Goal: Contribute content

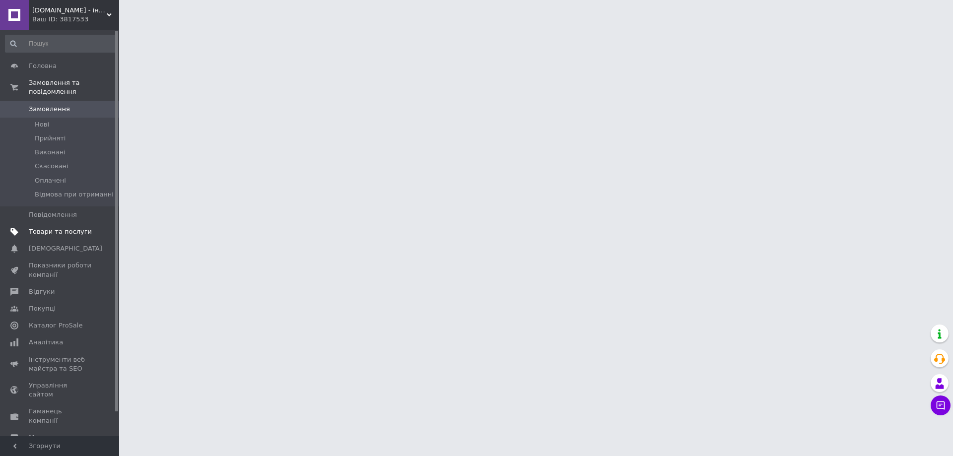
click at [73, 227] on span "Товари та послуги" at bounding box center [60, 231] width 63 height 9
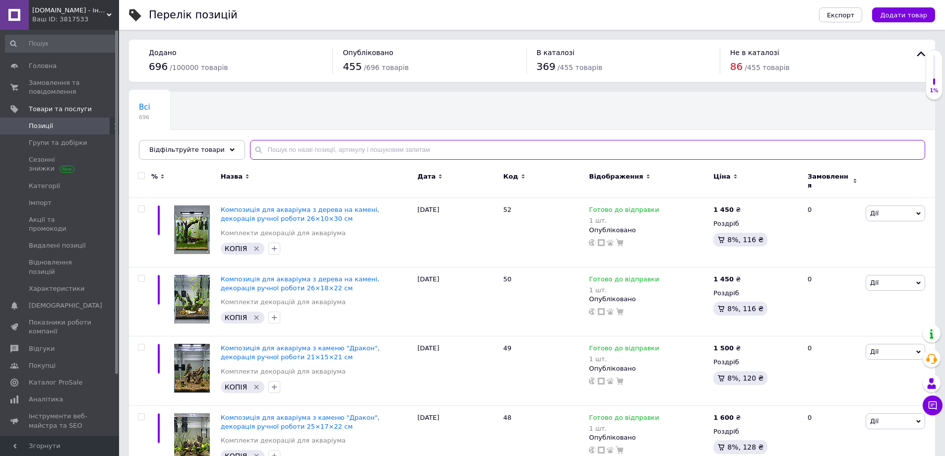
click at [329, 150] on input "text" at bounding box center [587, 150] width 675 height 20
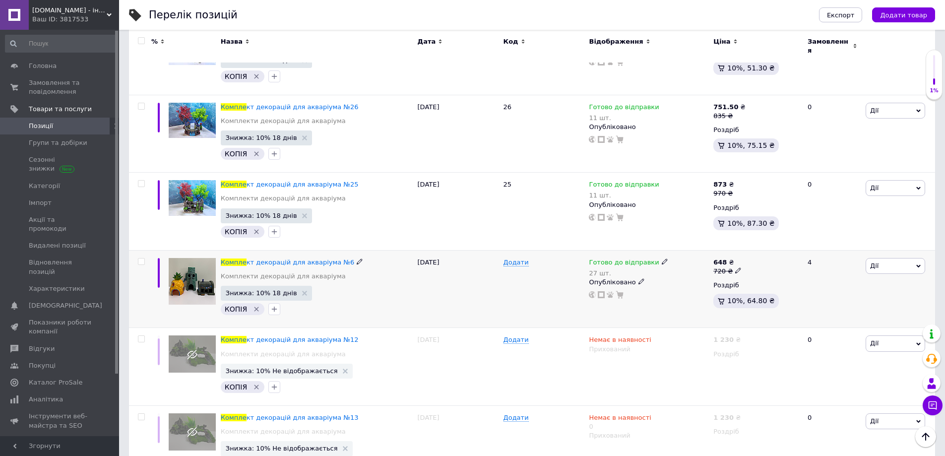
scroll to position [3906, 0]
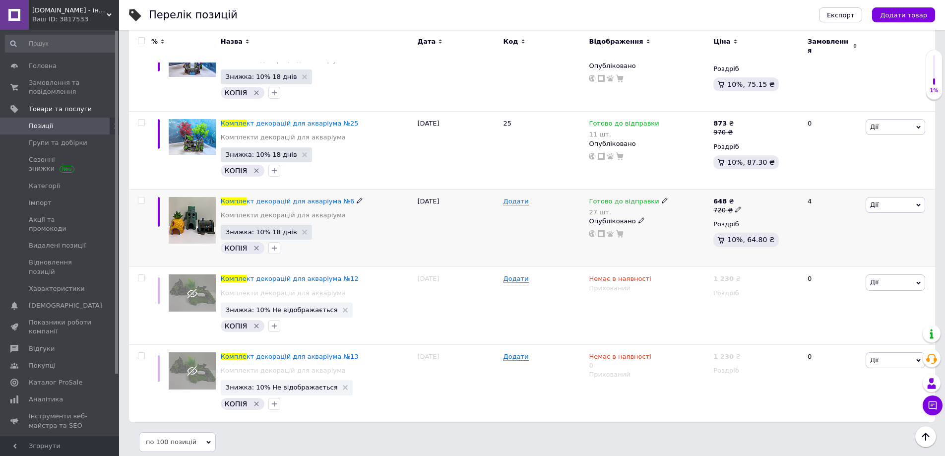
type input "компле"
click at [662, 197] on icon at bounding box center [665, 200] width 6 height 6
click at [690, 230] on li "Немає в наявності" at bounding box center [715, 237] width 94 height 14
click at [694, 227] on input "27" at bounding box center [705, 232] width 75 height 20
drag, startPoint x: 694, startPoint y: 227, endPoint x: 680, endPoint y: 218, distance: 16.4
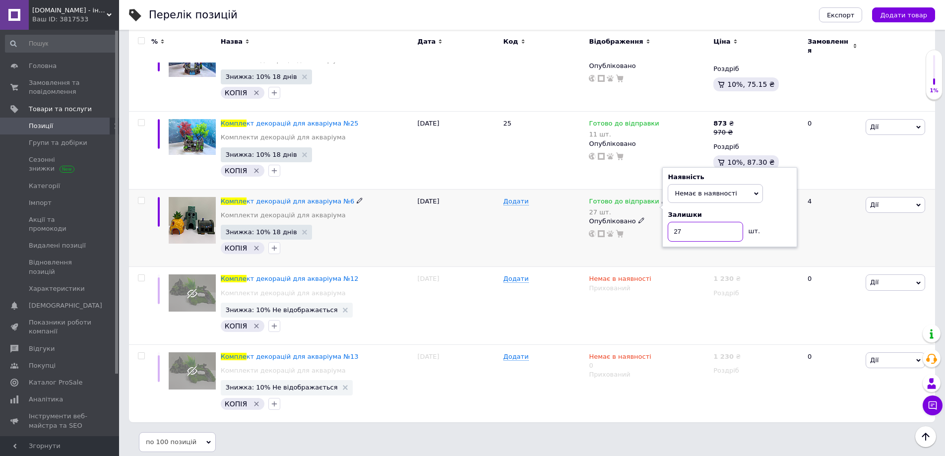
click at [694, 228] on input "27" at bounding box center [705, 232] width 75 height 20
type input "0"
click at [522, 234] on div "Додати" at bounding box center [544, 228] width 86 height 78
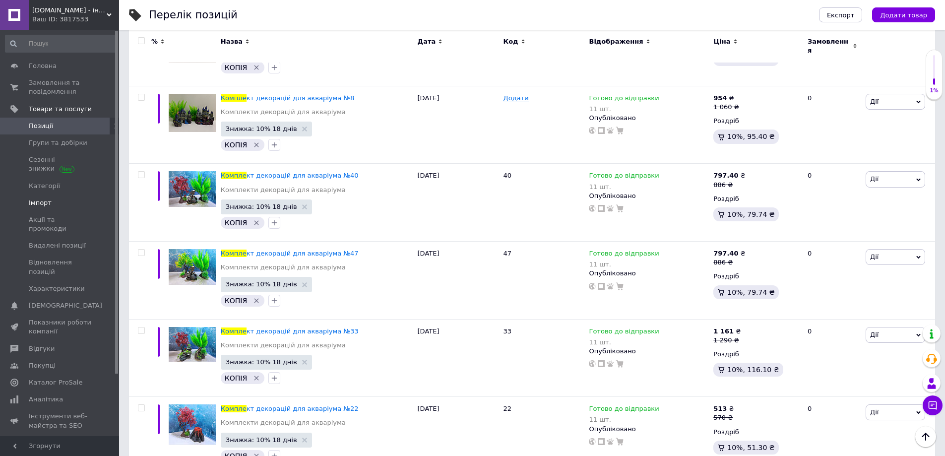
scroll to position [3459, 0]
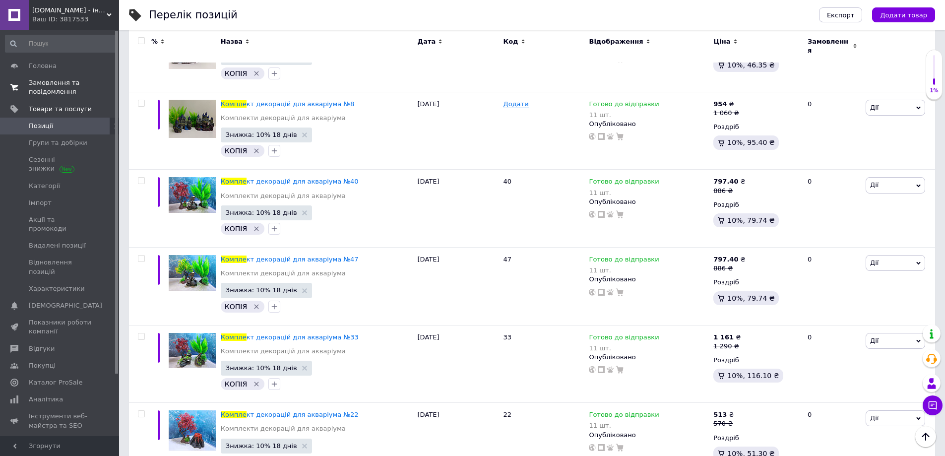
click at [54, 89] on span "Замовлення та повідомлення" at bounding box center [60, 87] width 63 height 18
